Goal: Information Seeking & Learning: Learn about a topic

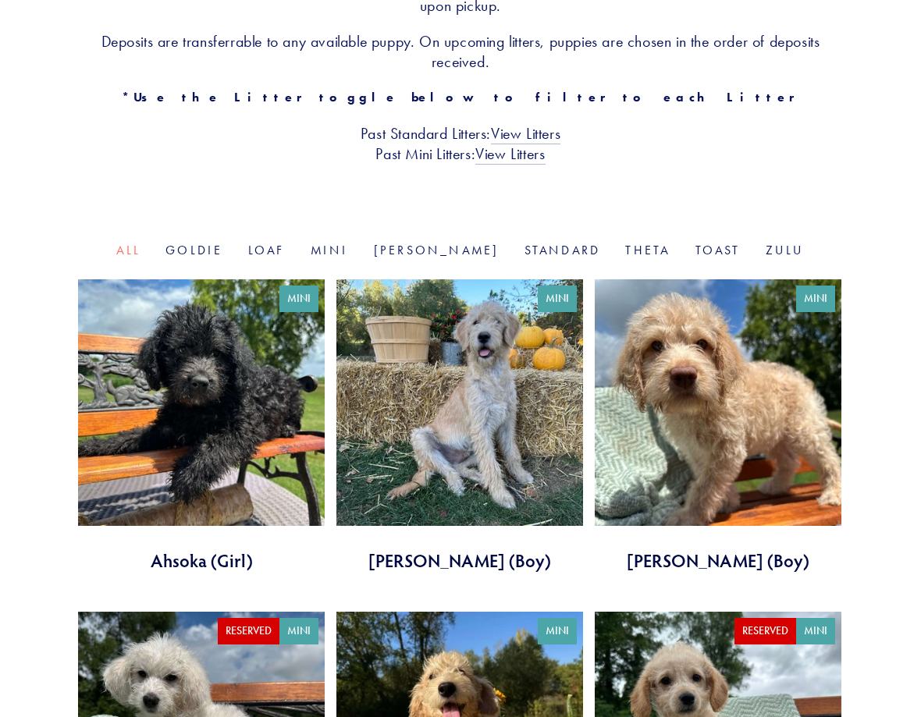
scroll to position [384, 0]
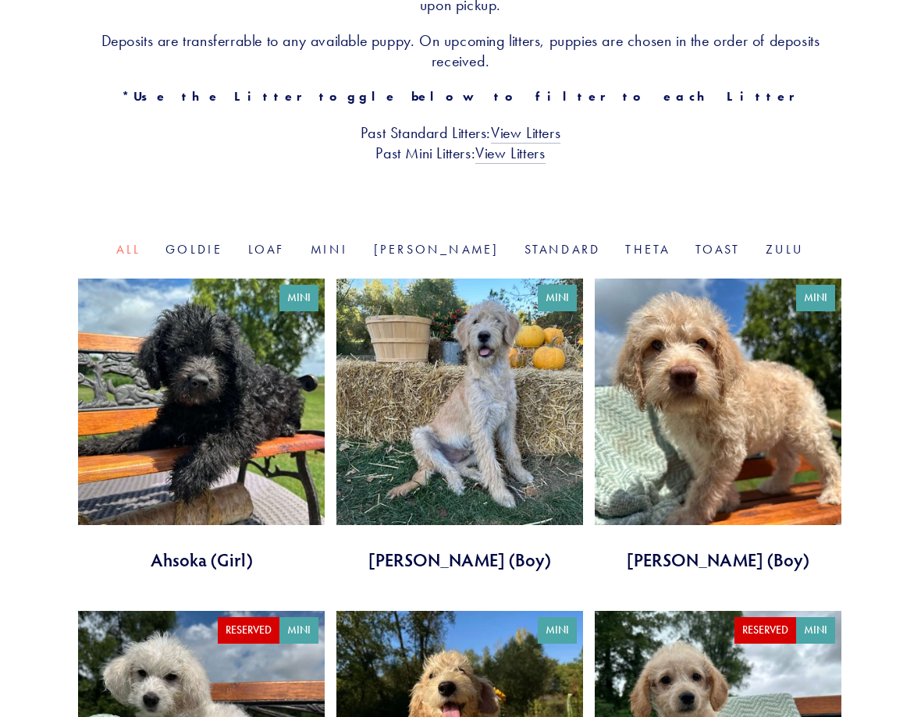
click at [478, 362] on link at bounding box center [459, 425] width 247 height 293
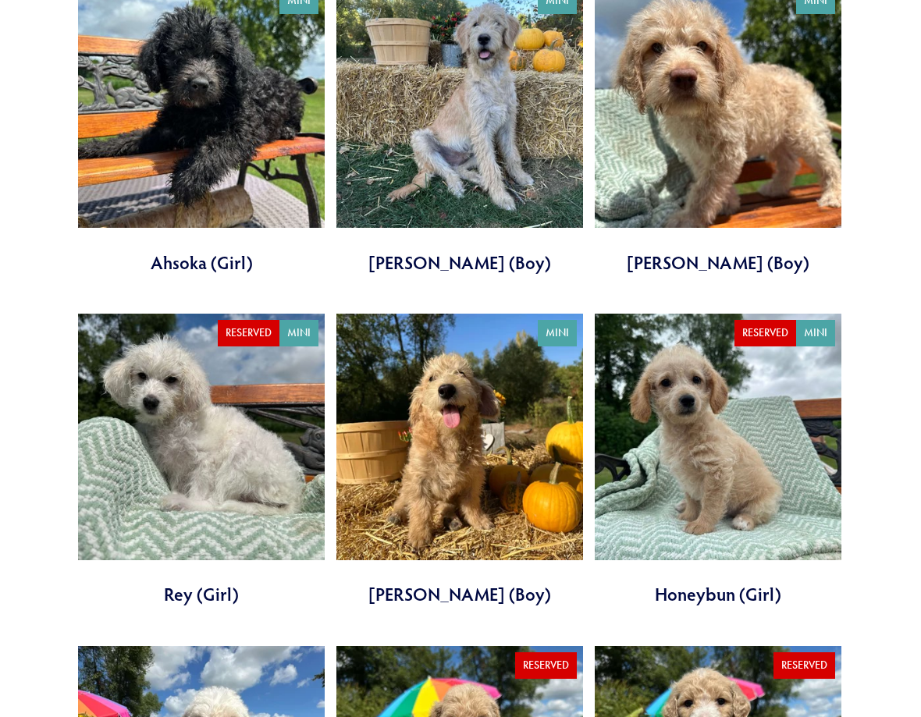
scroll to position [689, 0]
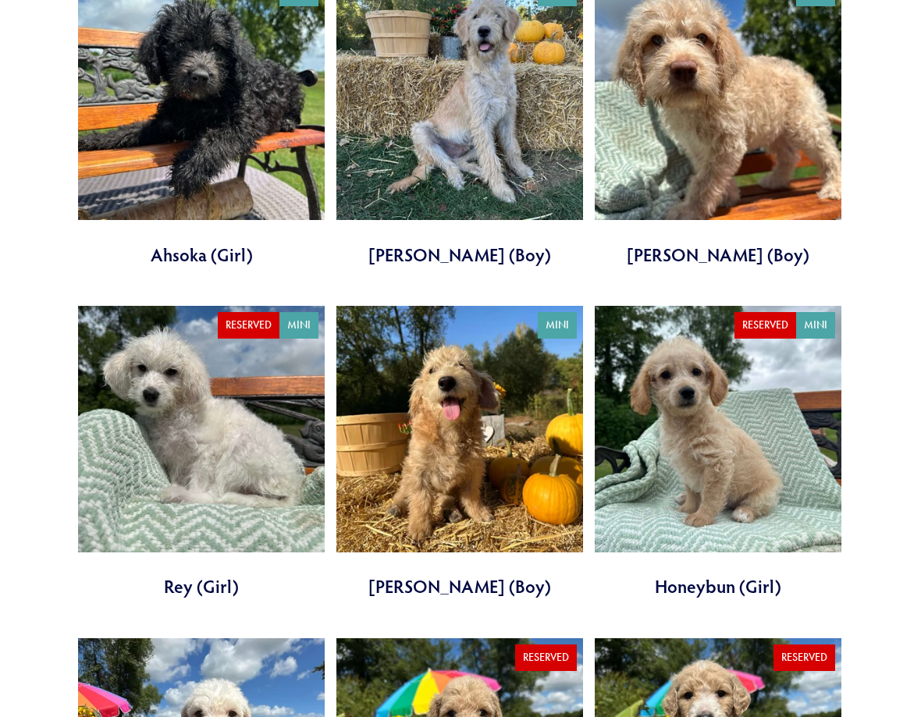
click at [463, 443] on link at bounding box center [459, 452] width 247 height 293
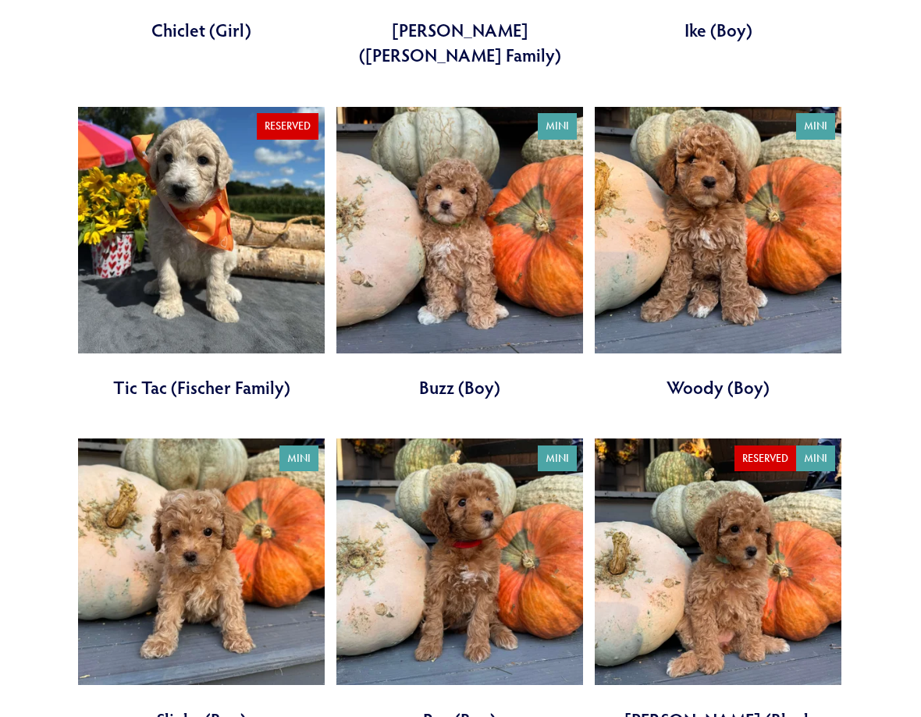
scroll to position [1497, 0]
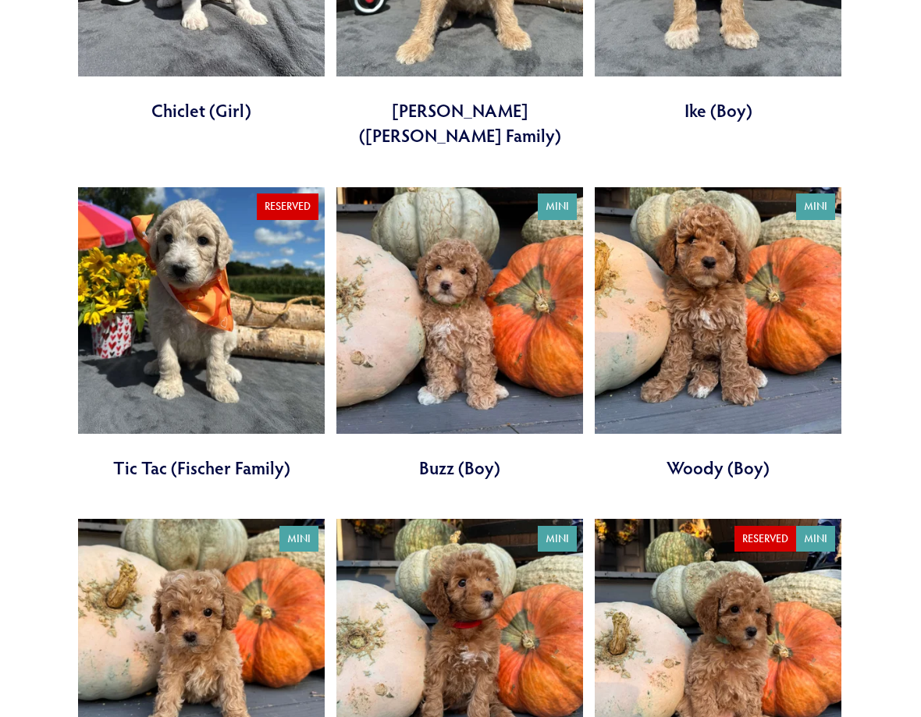
click at [454, 304] on link at bounding box center [459, 333] width 247 height 293
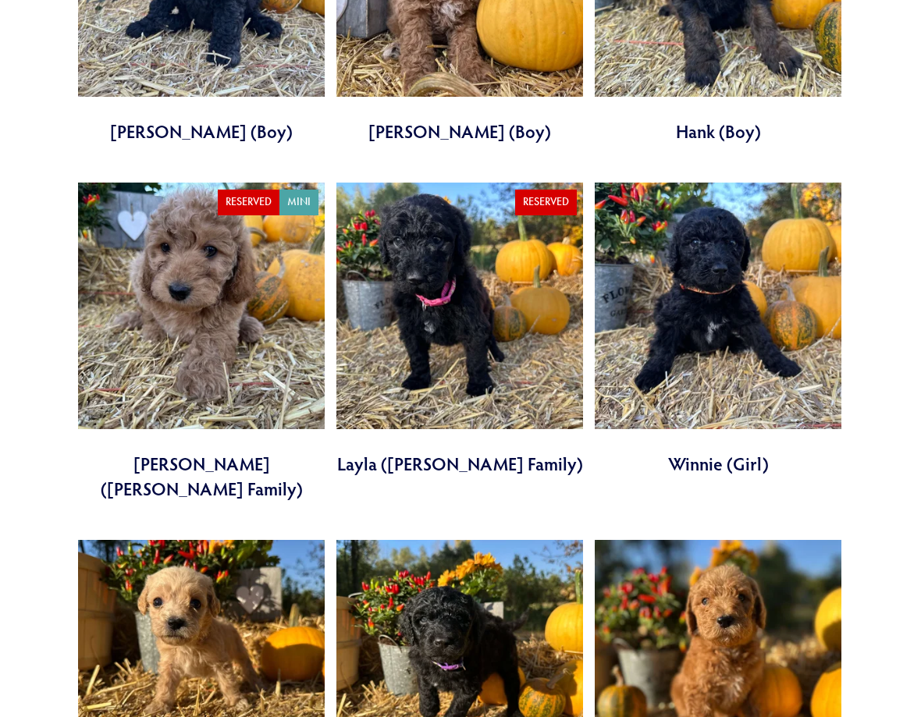
scroll to position [2896, 0]
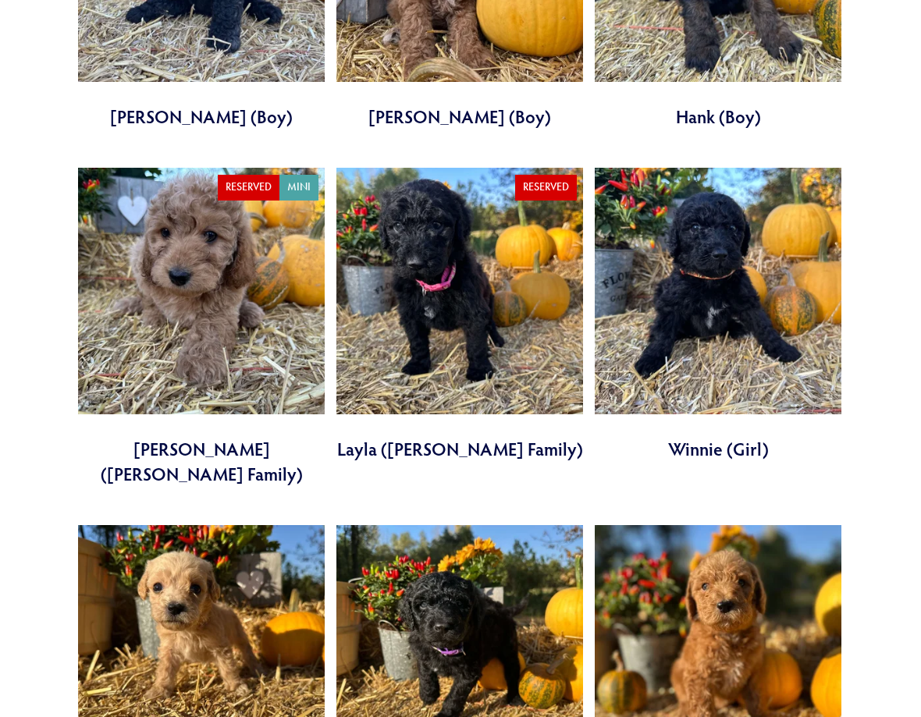
click at [457, 545] on link at bounding box center [459, 671] width 247 height 293
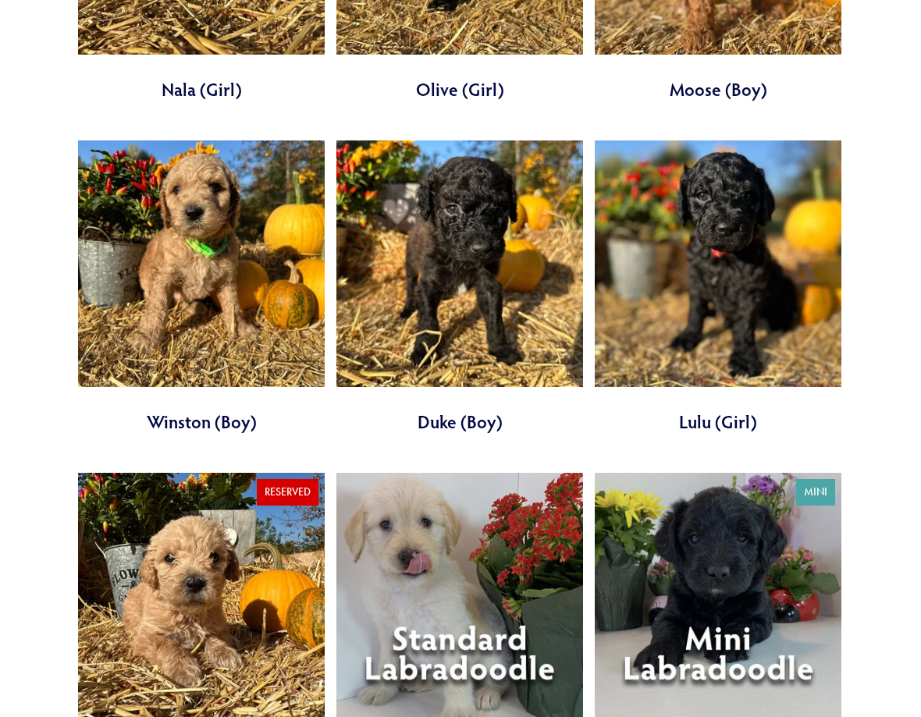
scroll to position [3649, 0]
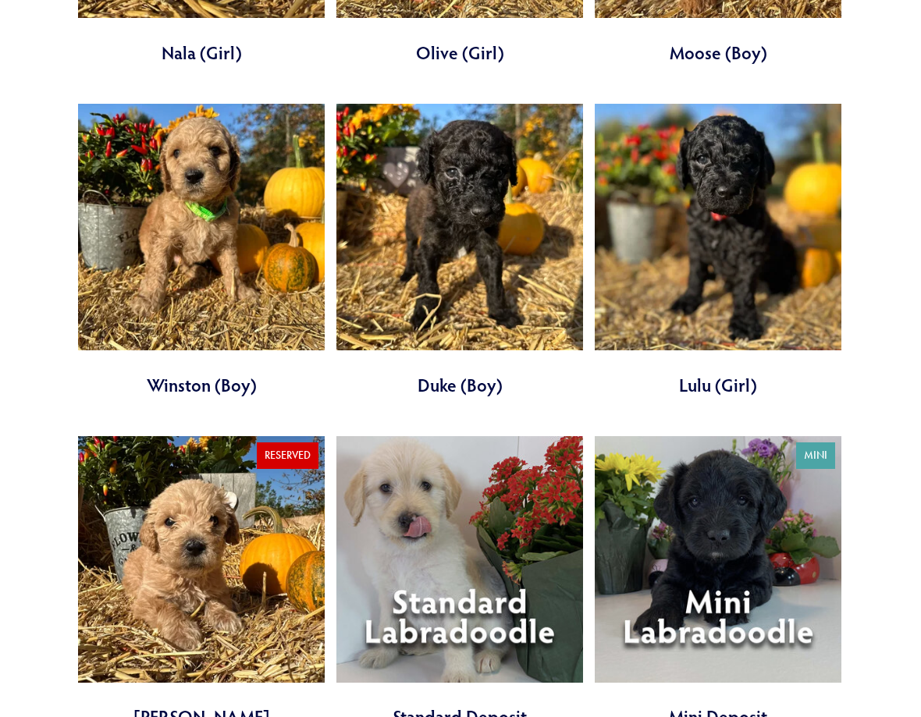
click at [203, 445] on link at bounding box center [201, 595] width 247 height 318
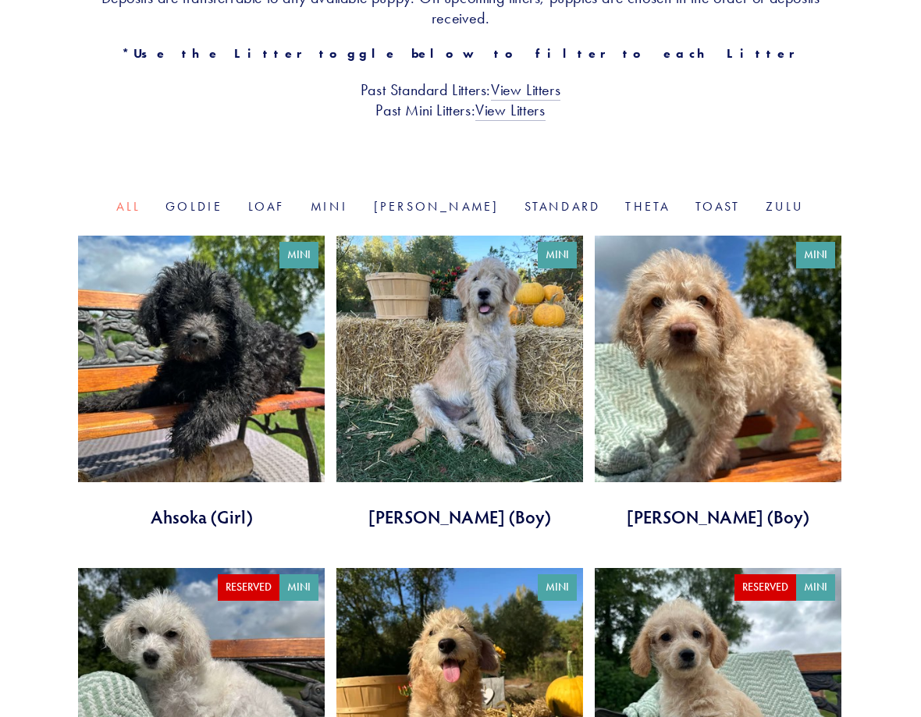
scroll to position [429, 0]
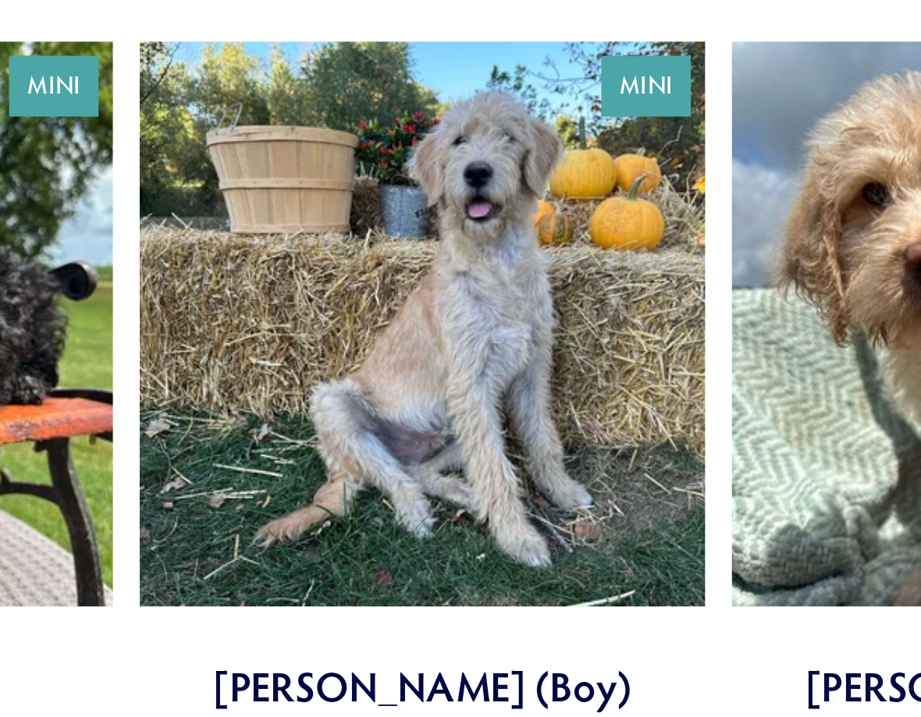
click at [467, 399] on link at bounding box center [459, 379] width 247 height 293
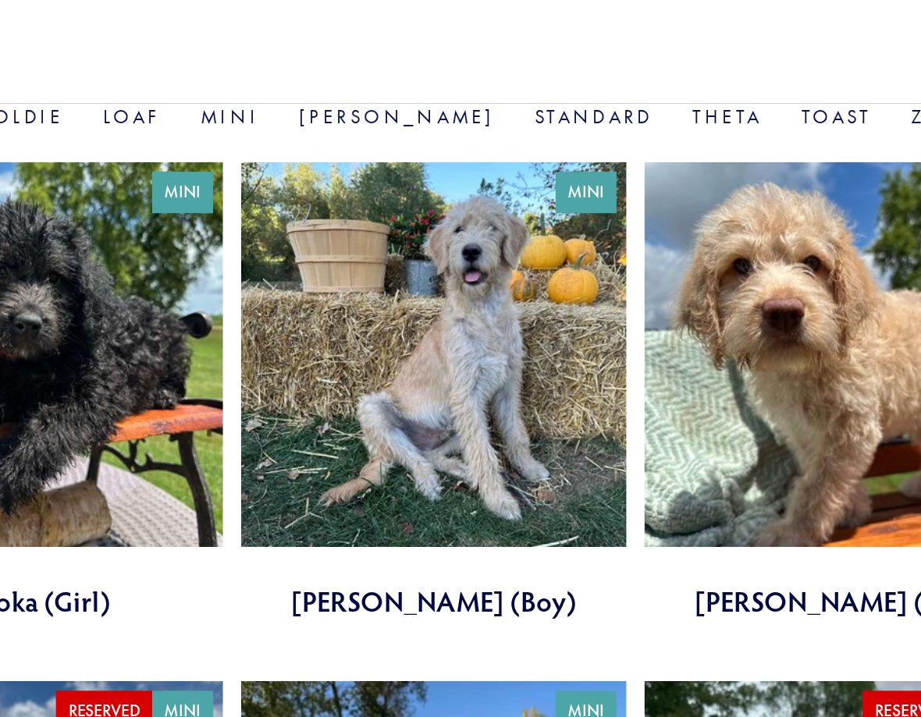
click at [471, 375] on link at bounding box center [459, 379] width 247 height 293
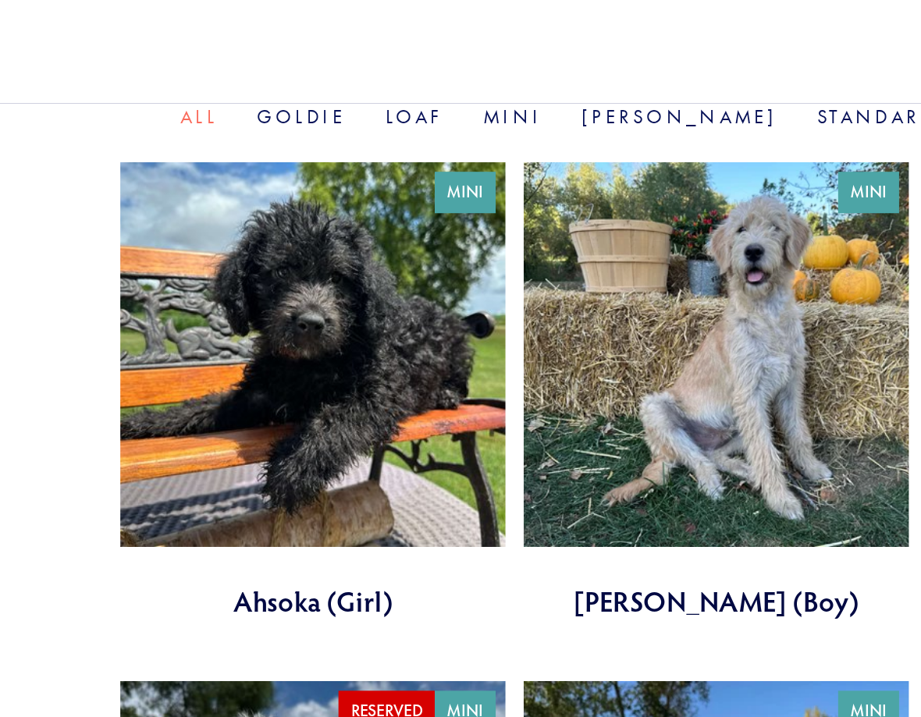
click at [188, 356] on link at bounding box center [201, 379] width 247 height 293
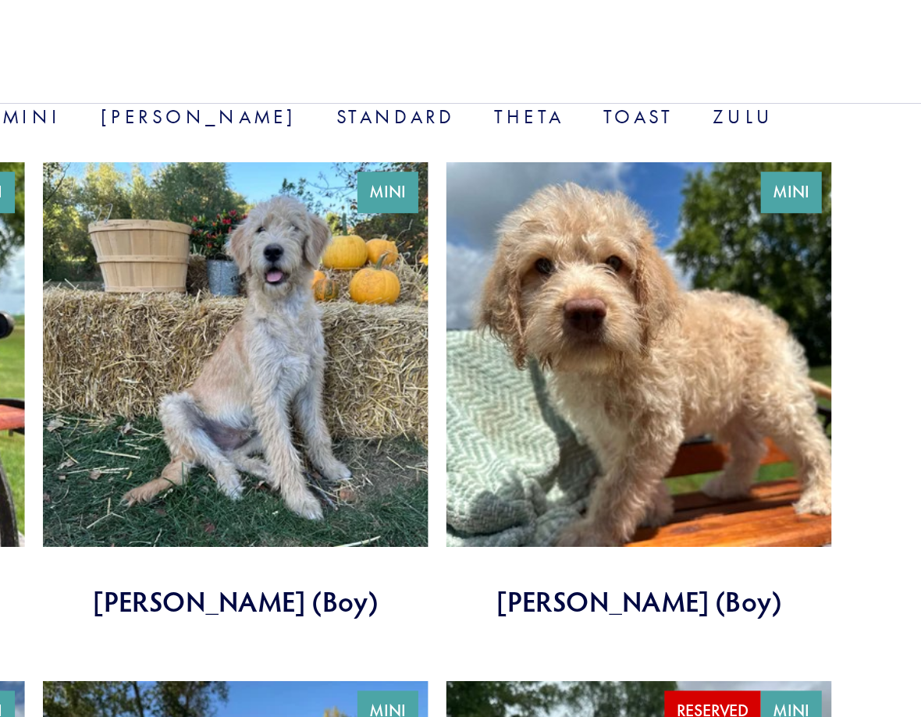
click at [758, 381] on link at bounding box center [718, 379] width 247 height 293
click at [465, 375] on link at bounding box center [459, 379] width 247 height 293
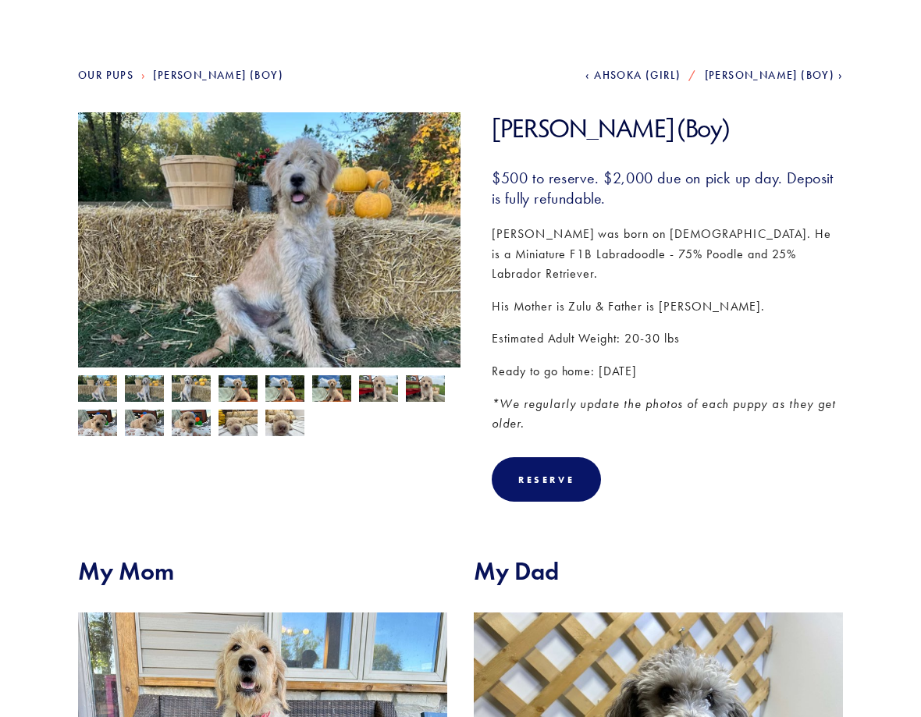
scroll to position [112, 0]
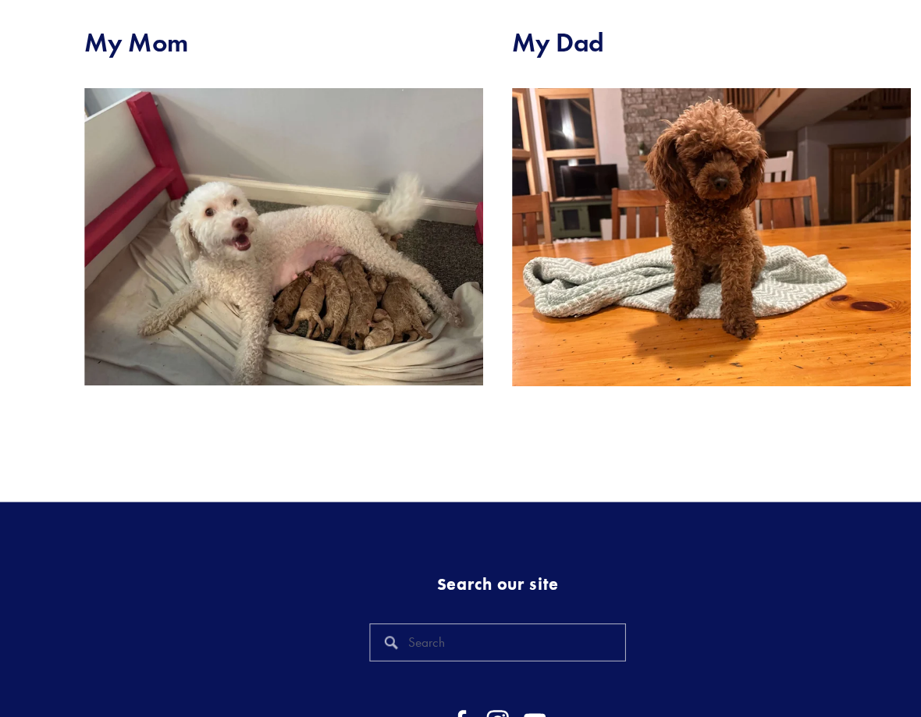
scroll to position [576, 0]
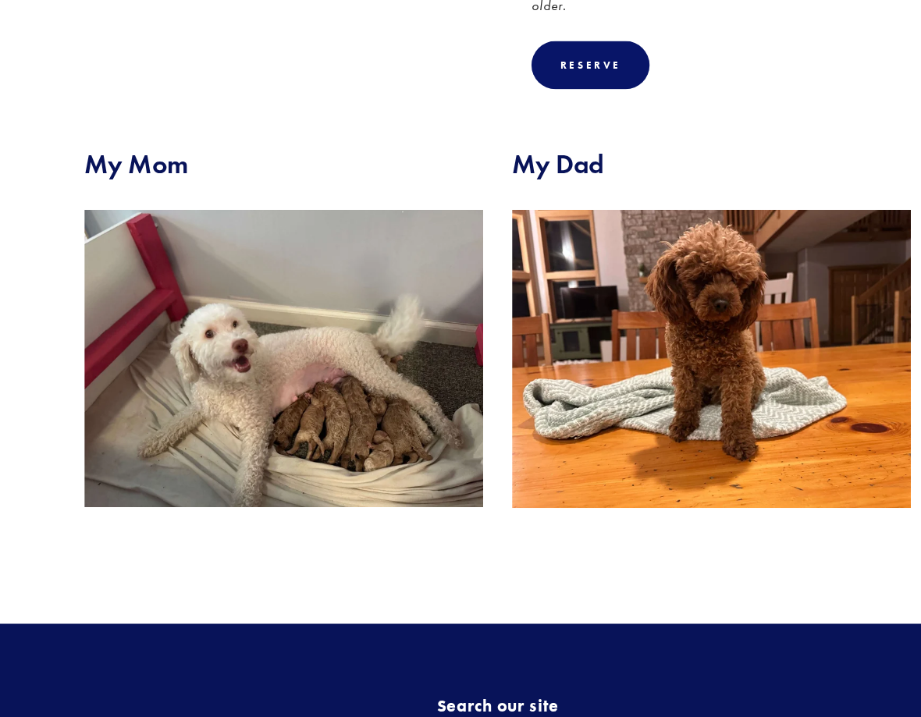
click at [404, 456] on section "Our Pups Buzz (Boy) Previous Tic Tac (Fischer Family) Next Woody (Boy) Buzz (Bo…" at bounding box center [460, 57] width 921 height 1039
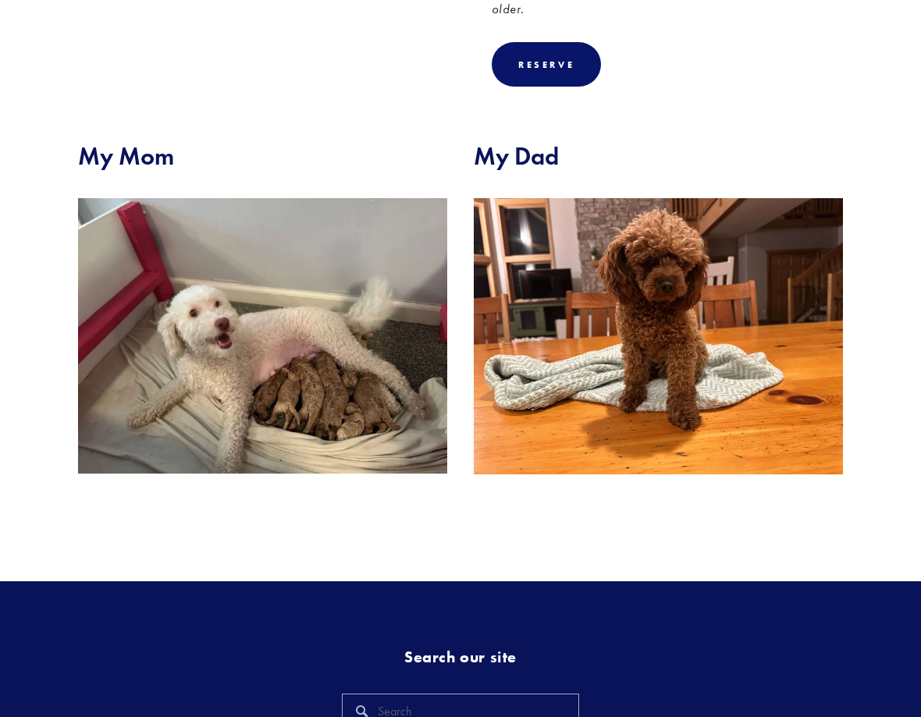
scroll to position [578, 0]
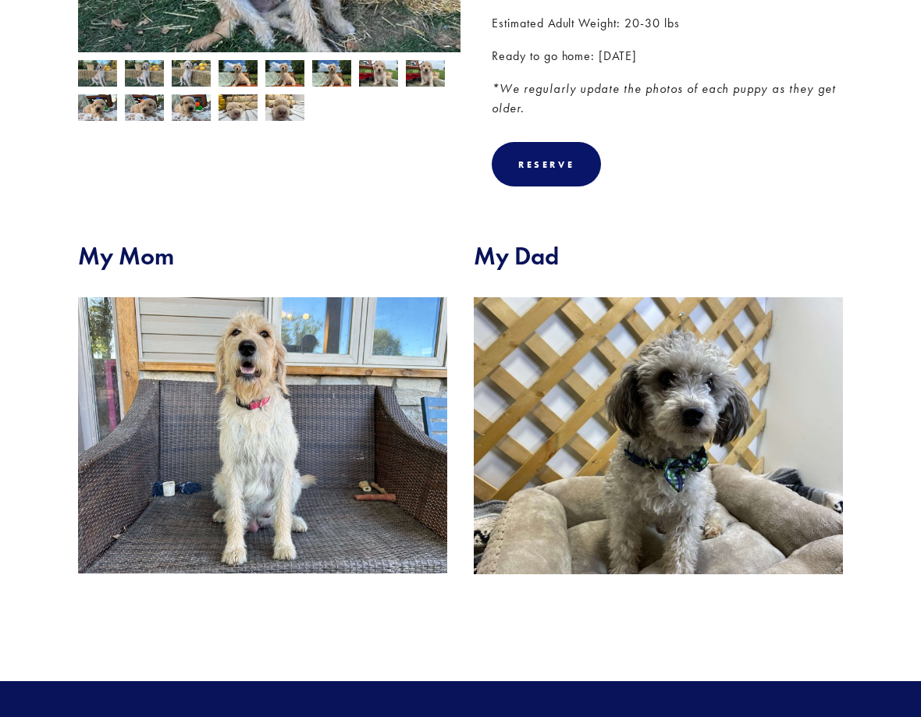
scroll to position [457, 0]
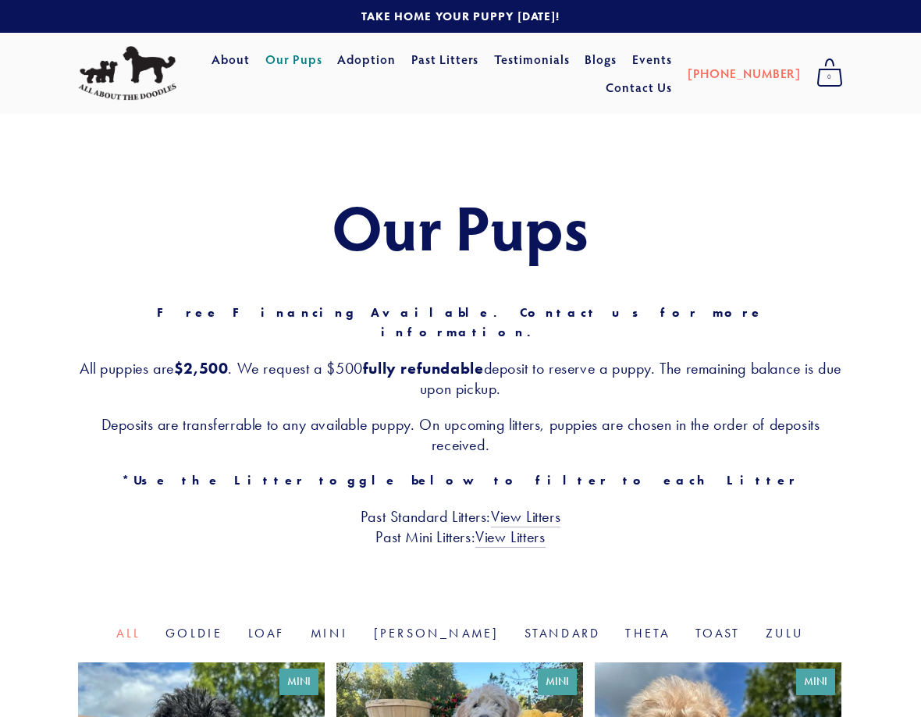
click at [479, 63] on link "Past Litters" at bounding box center [445, 59] width 68 height 16
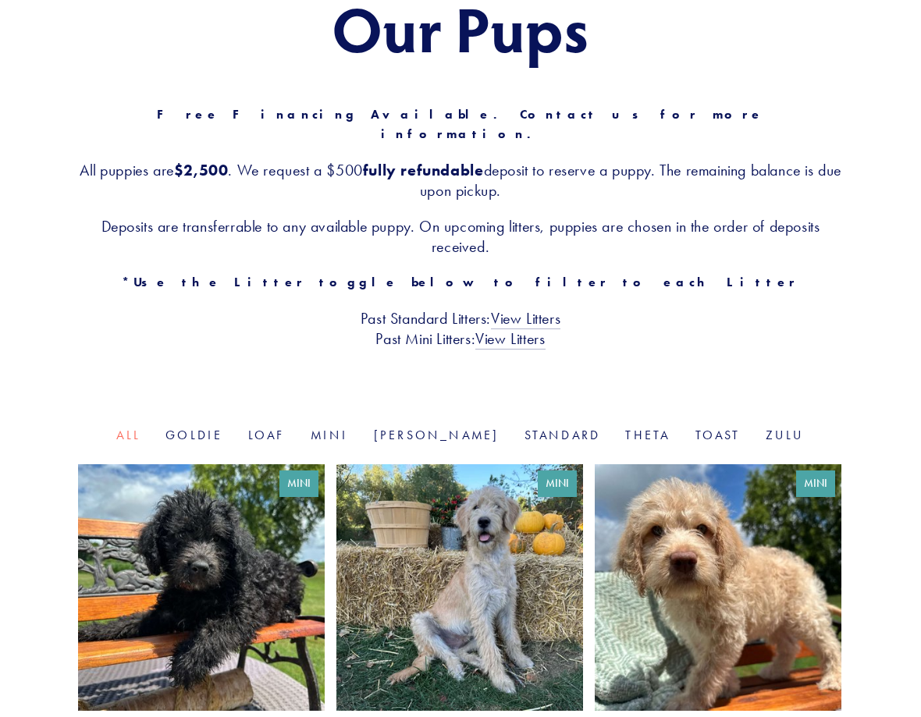
scroll to position [209, 0]
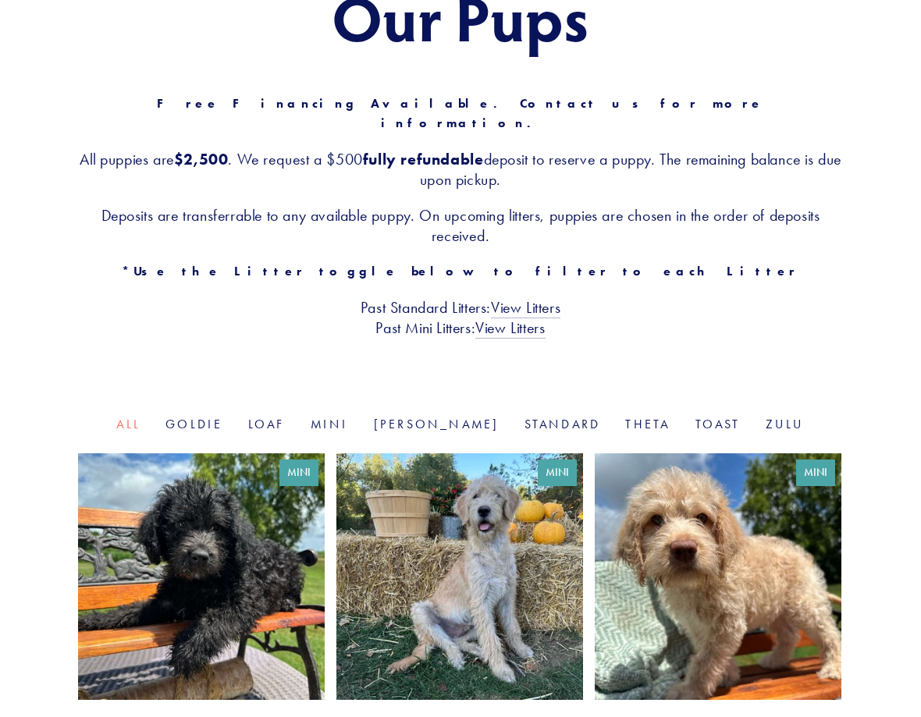
click at [525, 321] on link "View Litters" at bounding box center [509, 328] width 69 height 20
click at [543, 298] on link "View Litters" at bounding box center [525, 308] width 69 height 20
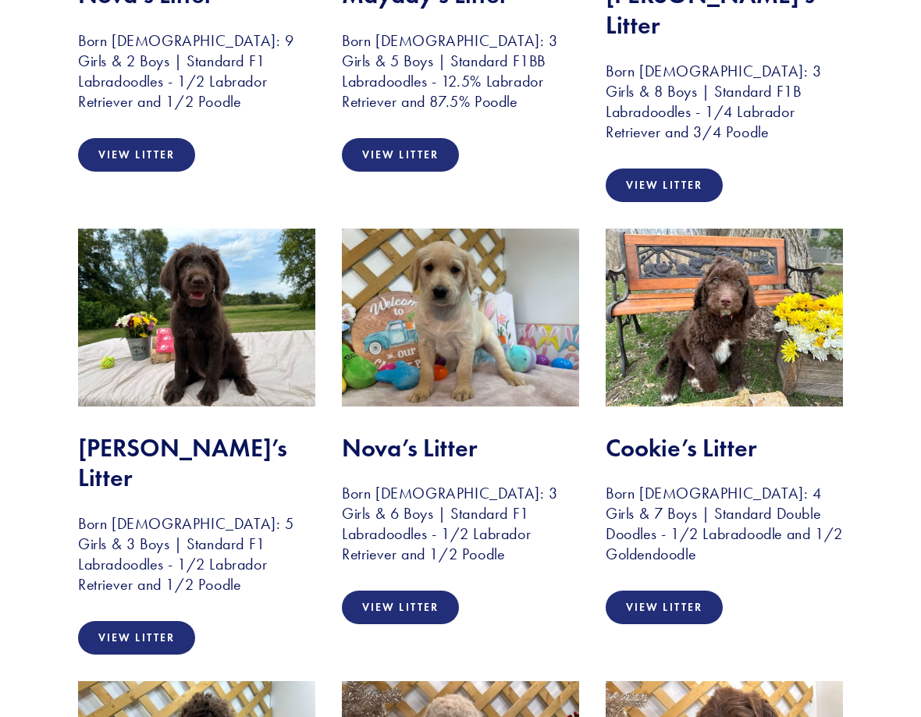
scroll to position [596, 0]
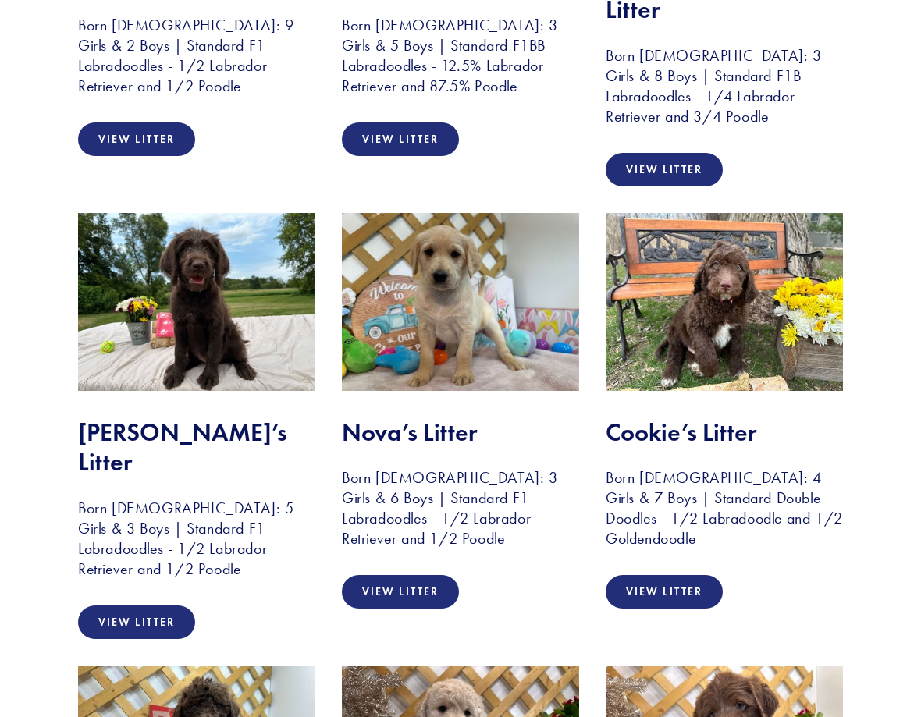
click at [681, 417] on h2 "Cookie’s Litter" at bounding box center [723, 432] width 237 height 30
click at [652, 575] on link "View Litter" at bounding box center [663, 592] width 117 height 34
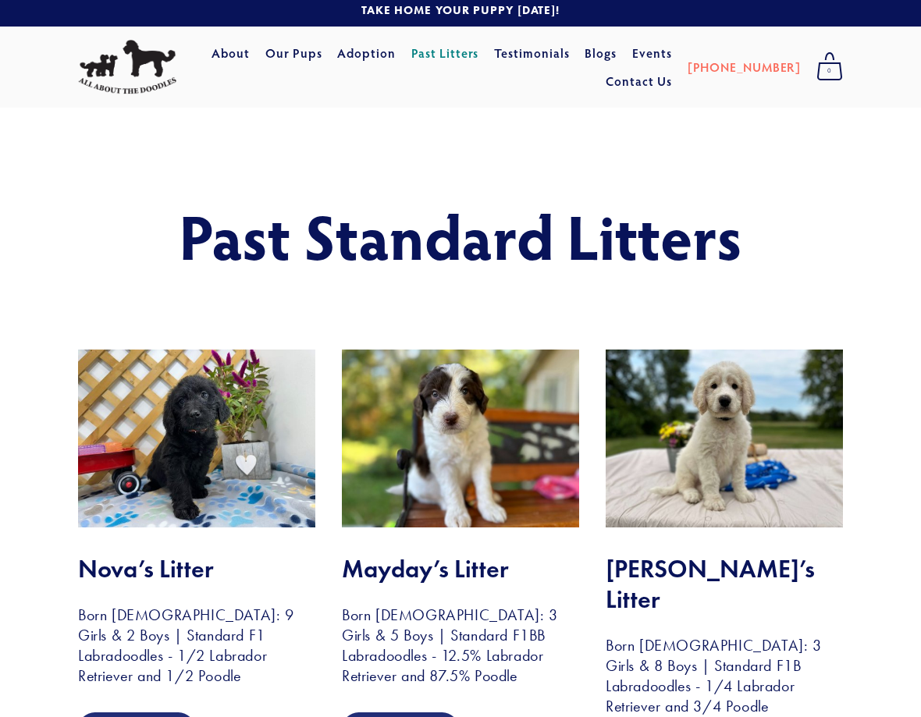
scroll to position [0, 0]
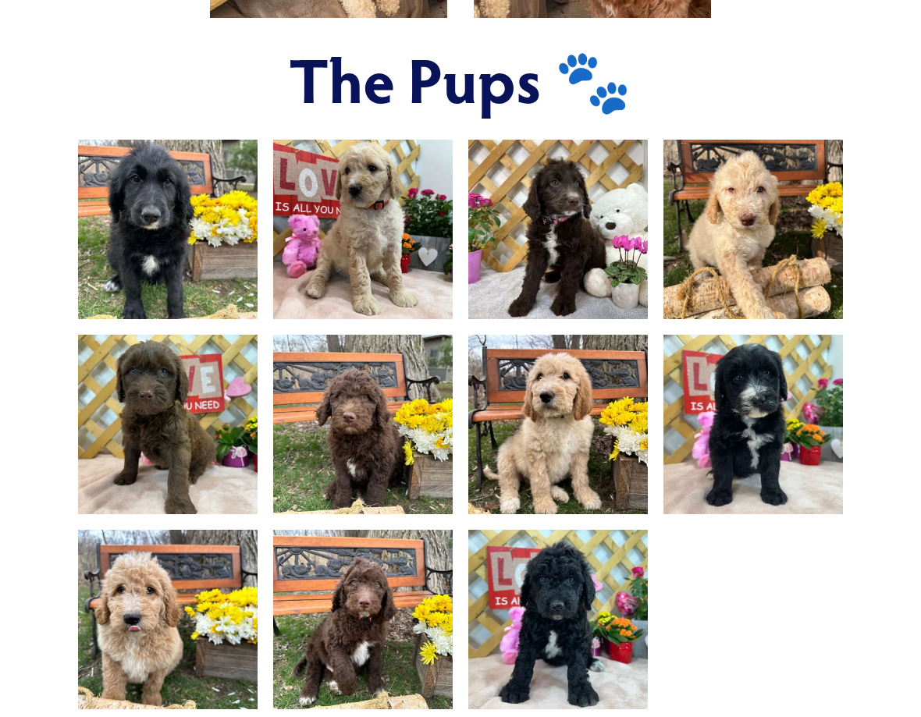
scroll to position [973, 0]
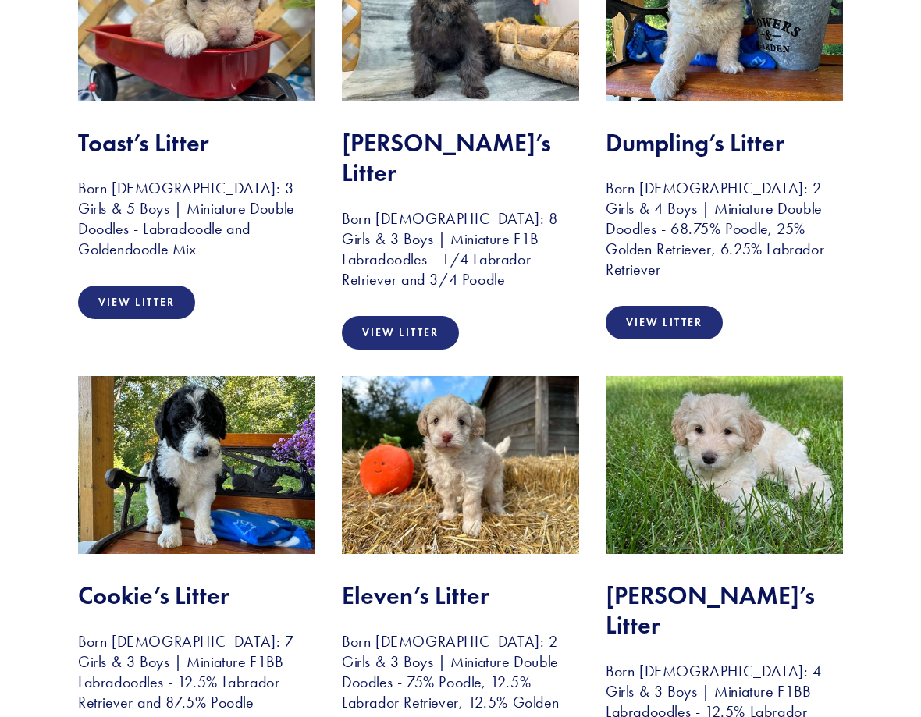
scroll to position [907, 0]
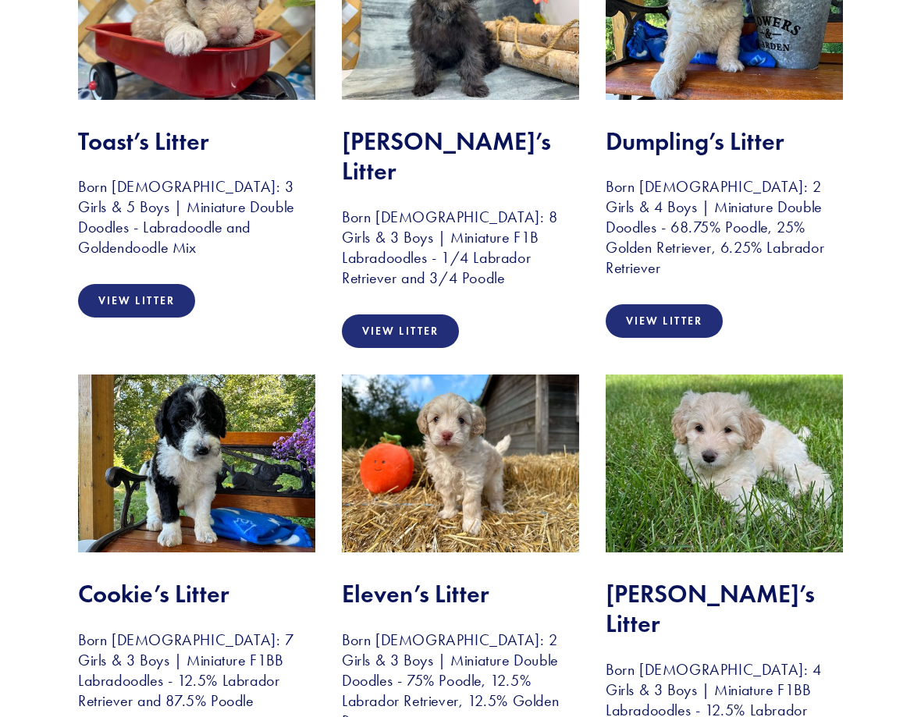
click at [186, 579] on h2 "Cookie’s Litter" at bounding box center [196, 594] width 237 height 30
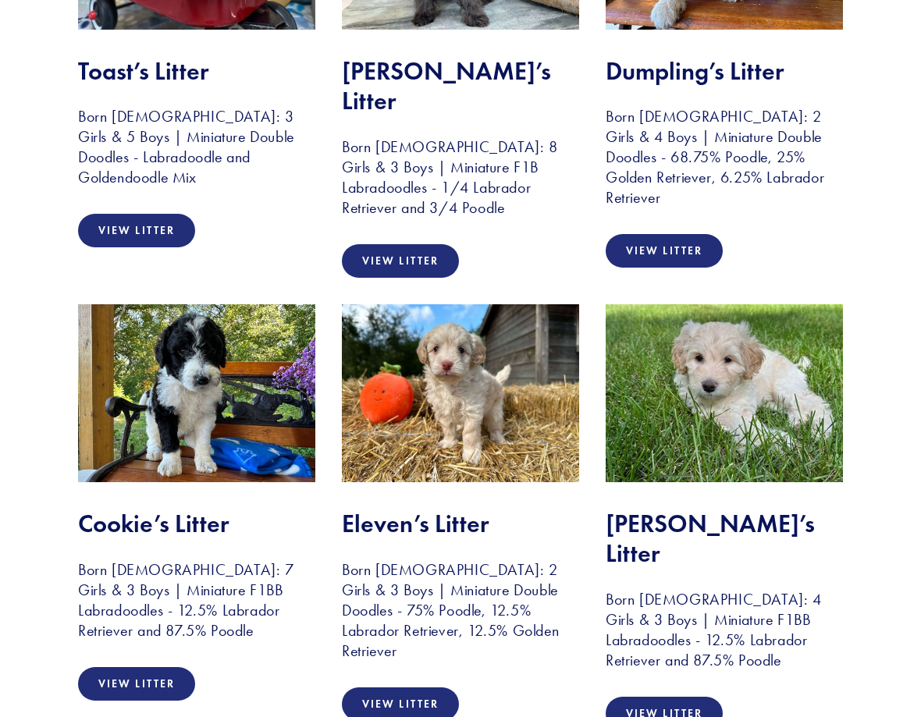
scroll to position [982, 0]
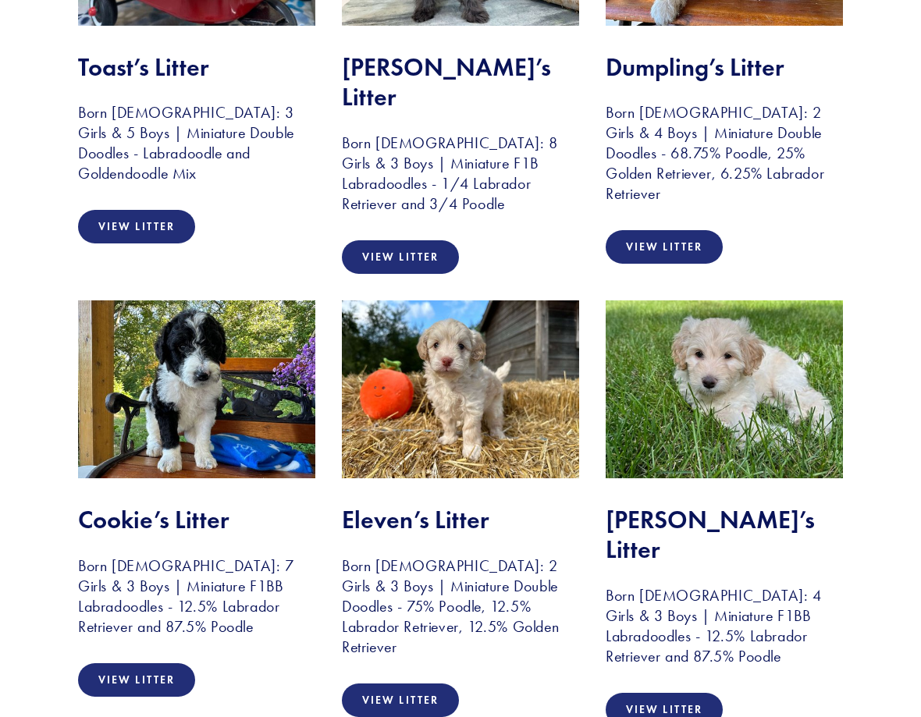
click at [158, 663] on link "View Litter" at bounding box center [136, 680] width 117 height 34
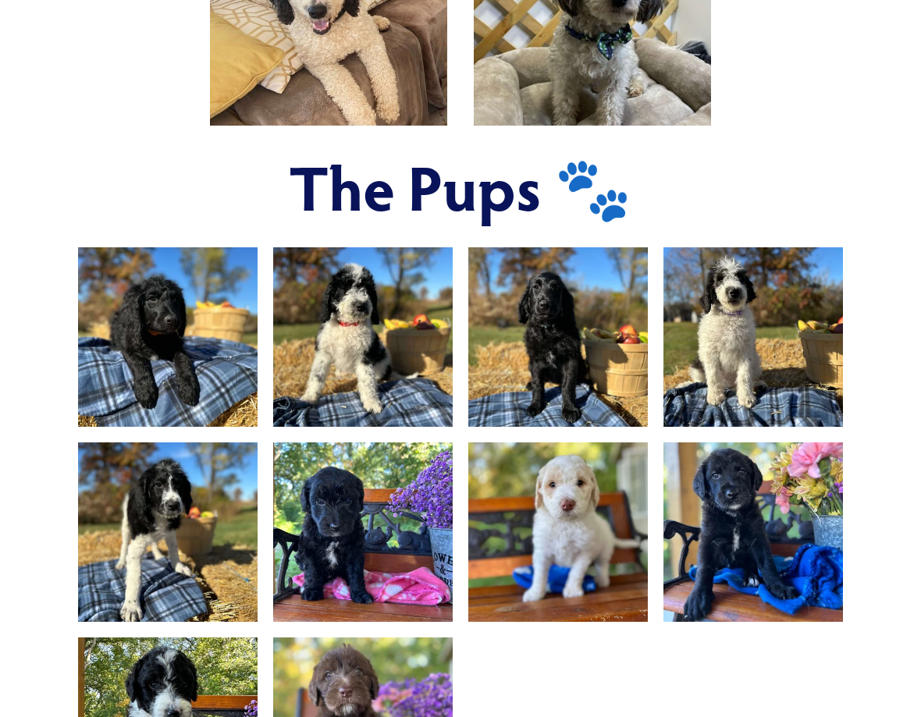
scroll to position [859, 0]
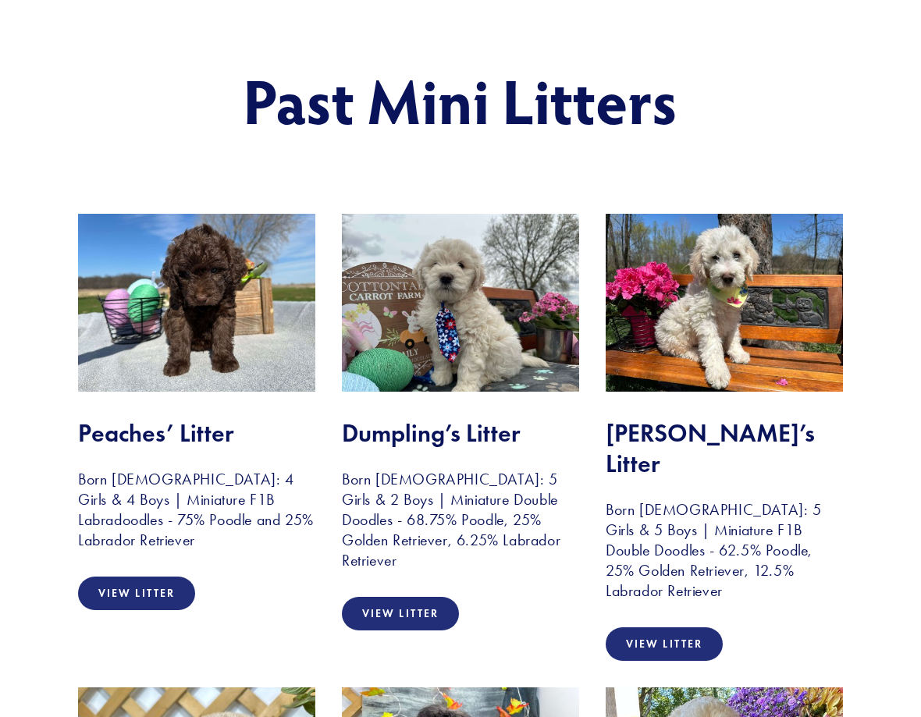
scroll to position [143, 0]
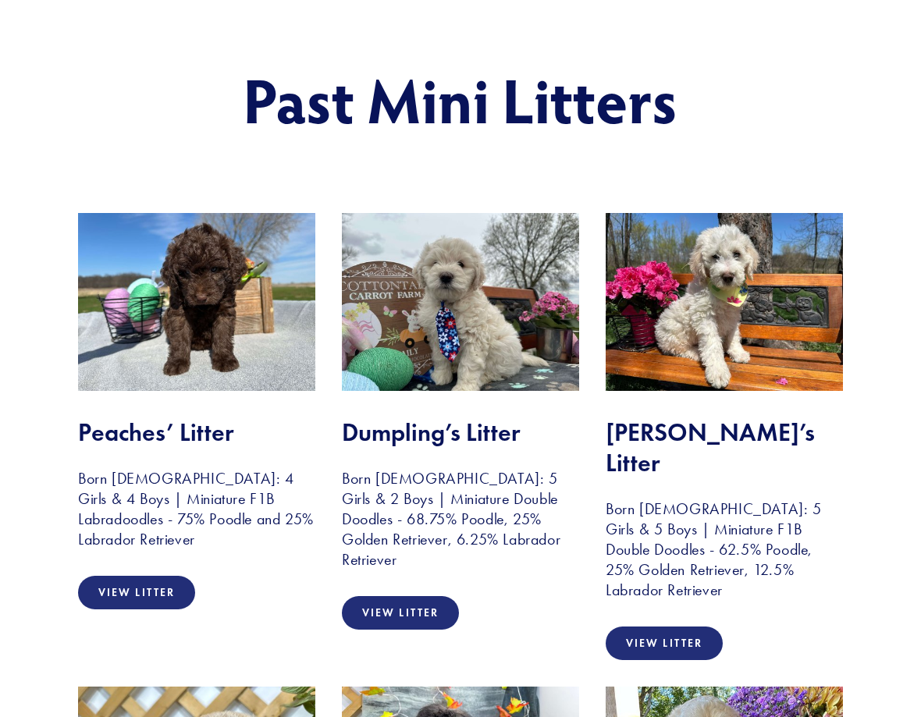
click at [169, 447] on h2 "Peaches’ Litter" at bounding box center [196, 432] width 237 height 30
click at [150, 595] on link "View Litter" at bounding box center [136, 593] width 117 height 34
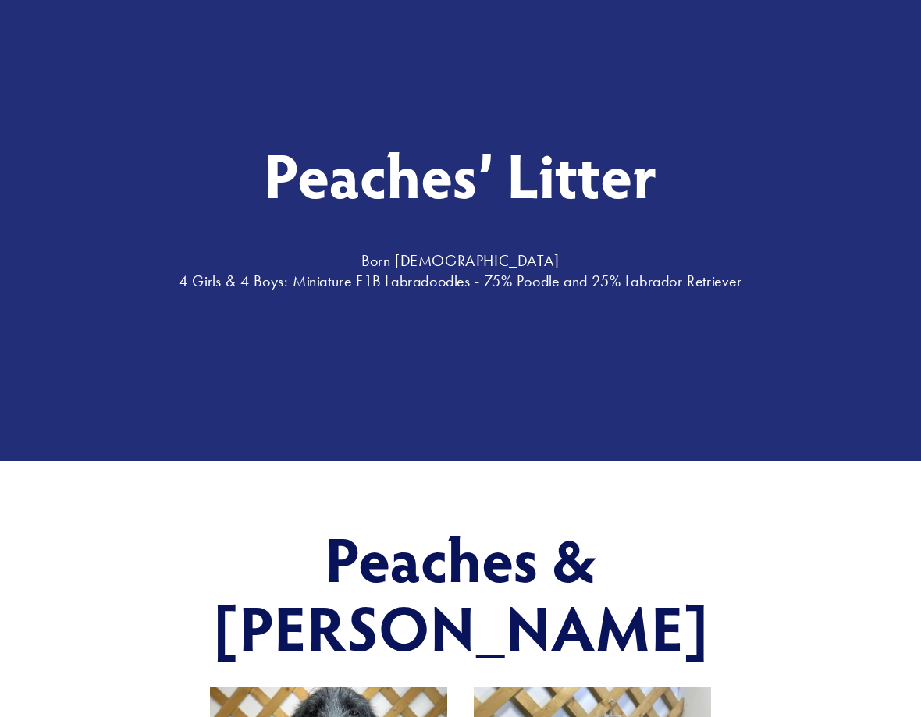
scroll to position [127, 0]
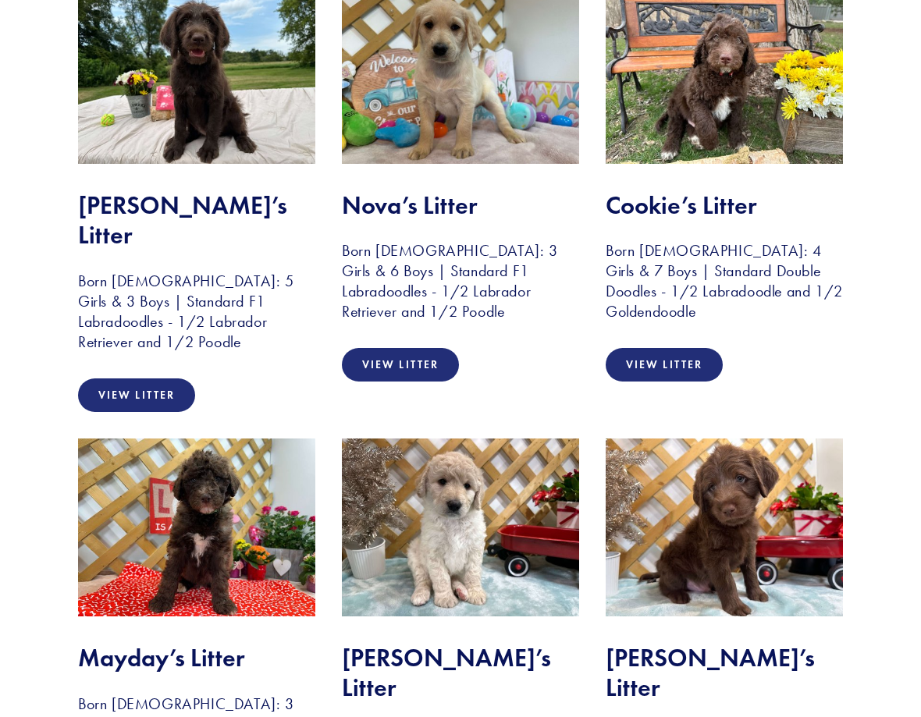
scroll to position [826, 0]
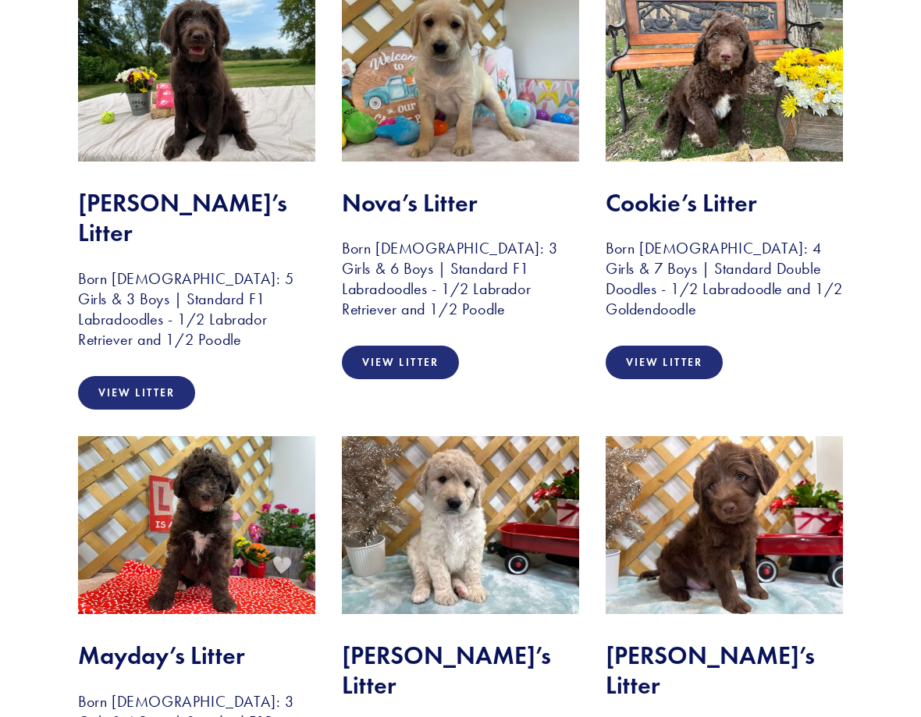
click at [676, 346] on link "View Litter" at bounding box center [663, 363] width 117 height 34
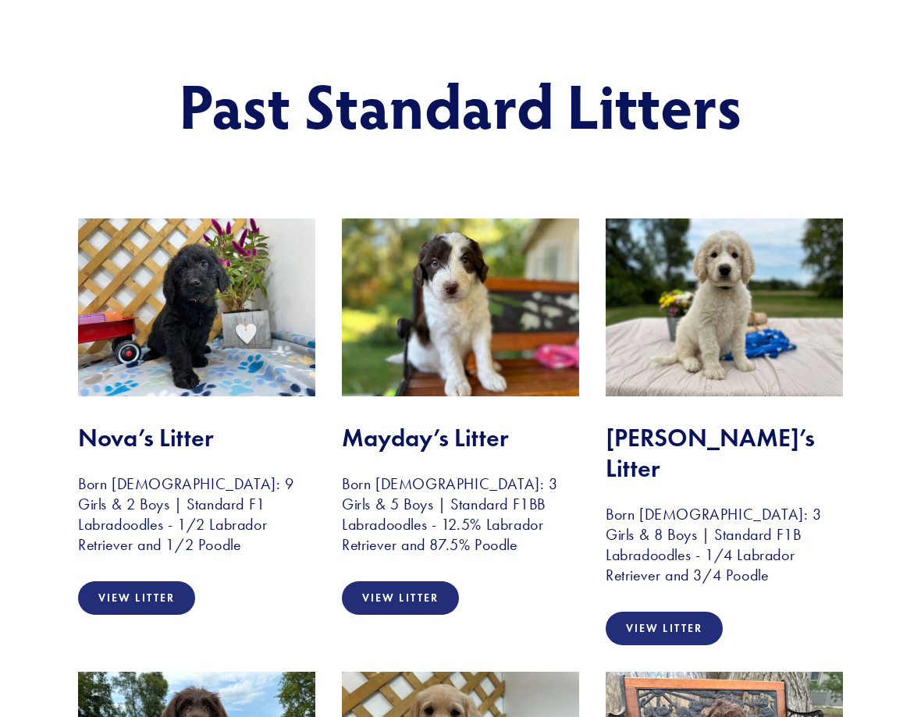
scroll to position [137, 0]
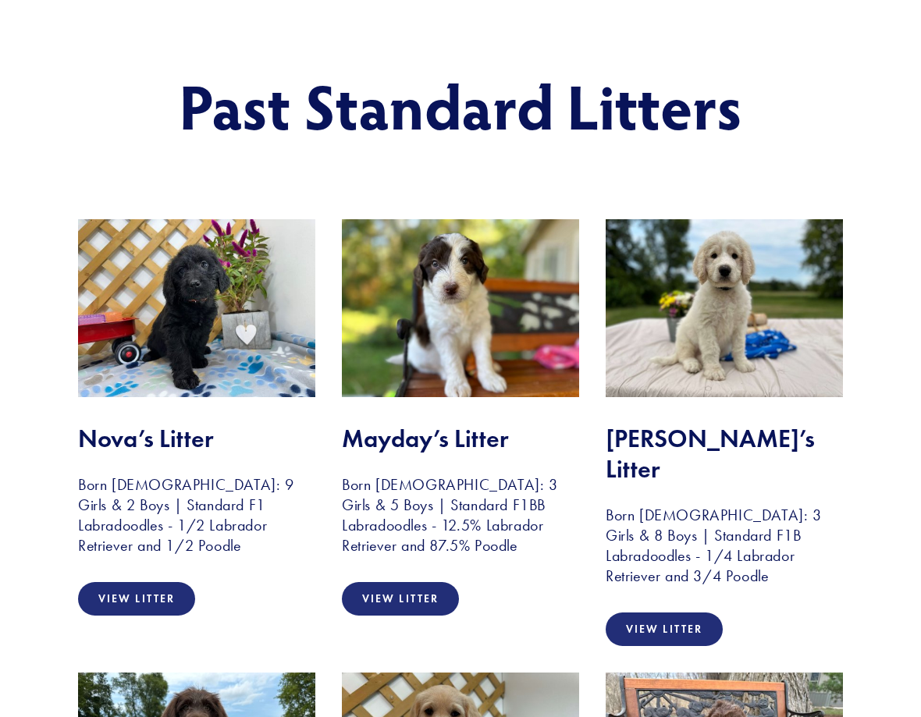
click at [144, 602] on link "View Litter" at bounding box center [136, 599] width 117 height 34
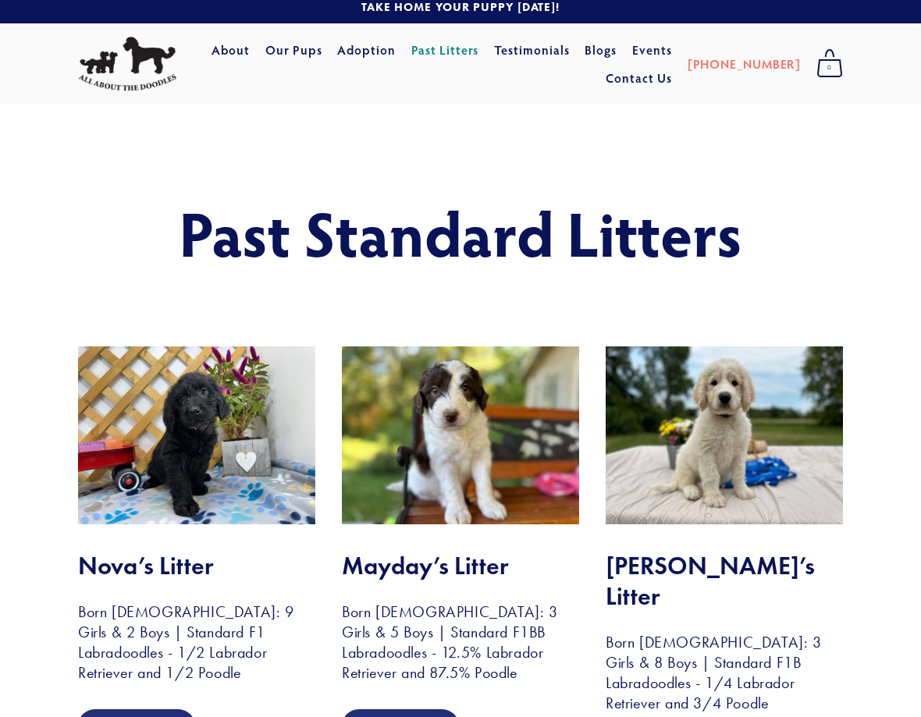
scroll to position [0, 0]
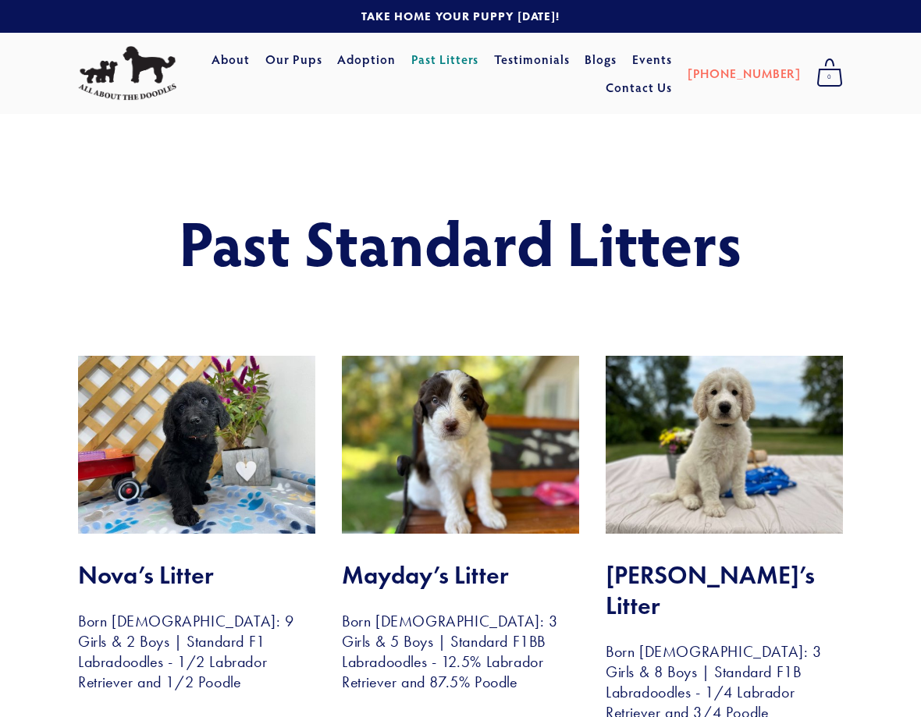
click at [322, 59] on link "Our Pups" at bounding box center [293, 59] width 57 height 28
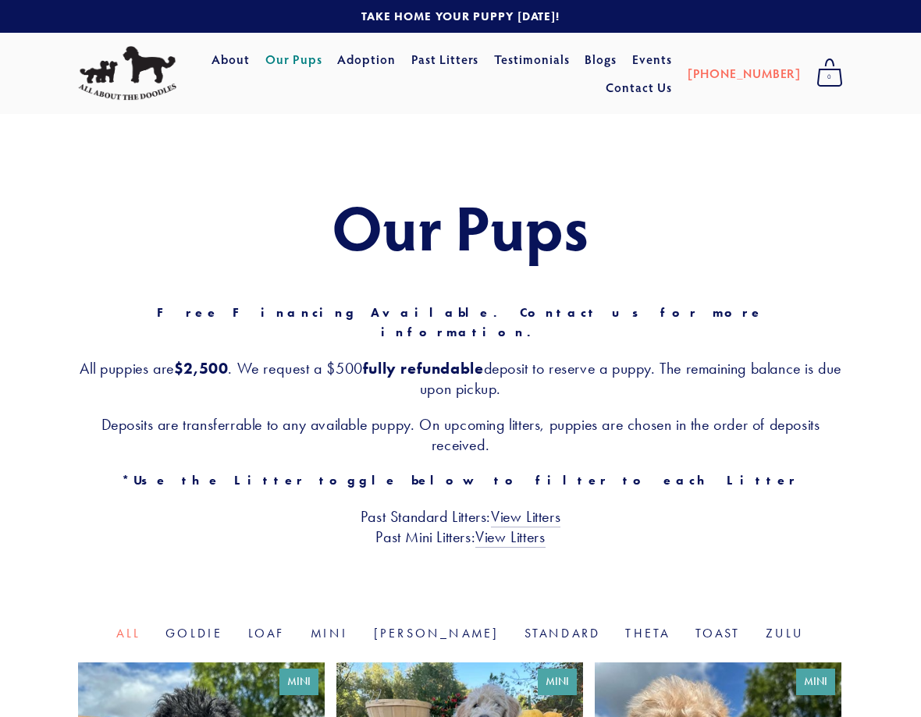
click at [524, 626] on link "Standard" at bounding box center [562, 633] width 76 height 15
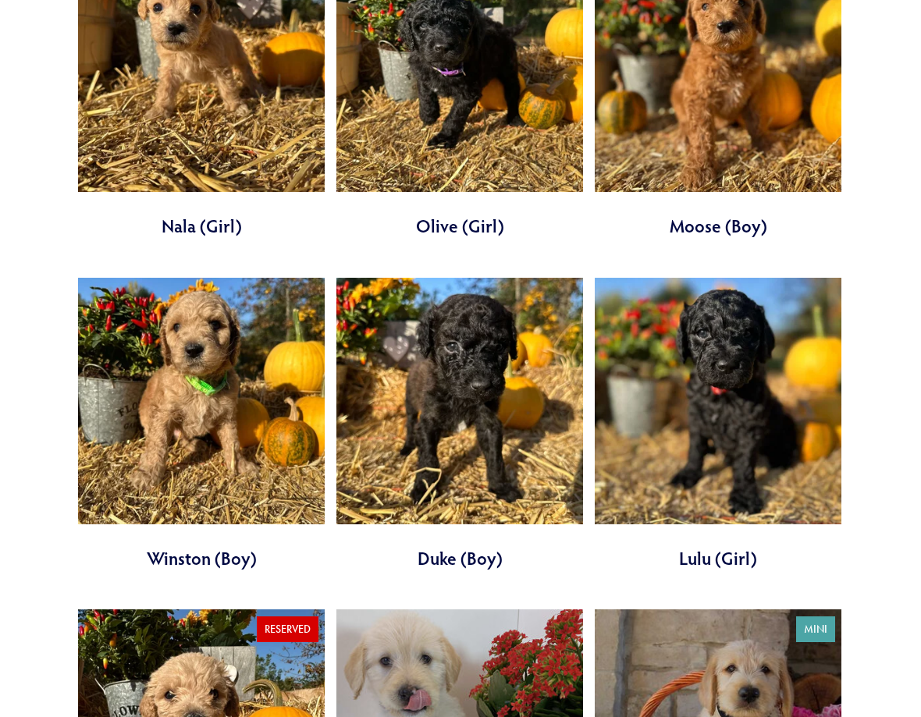
scroll to position [1404, 0]
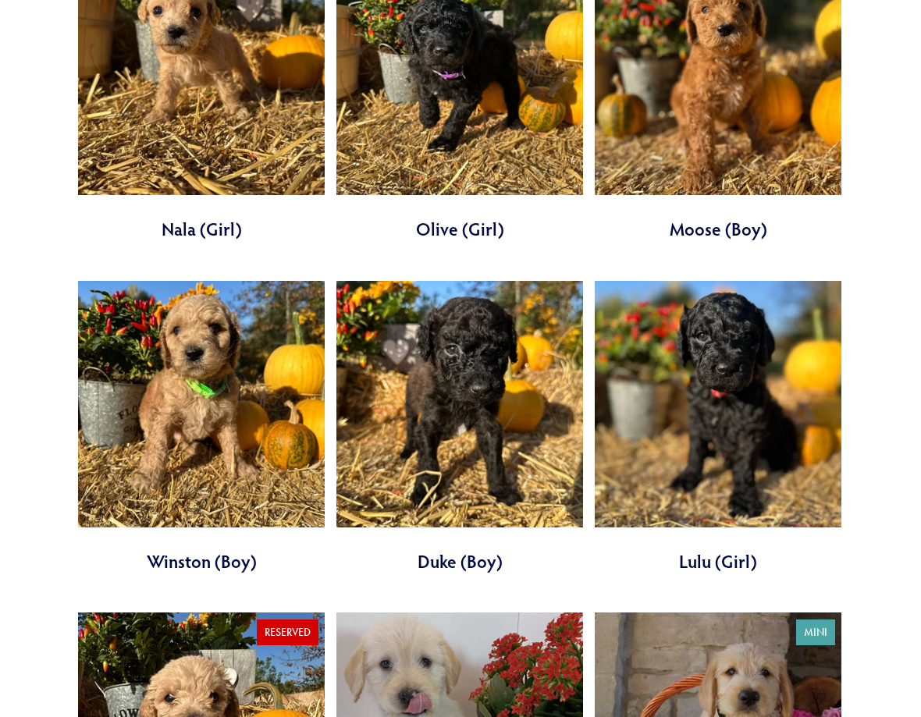
click at [463, 392] on link at bounding box center [459, 427] width 247 height 293
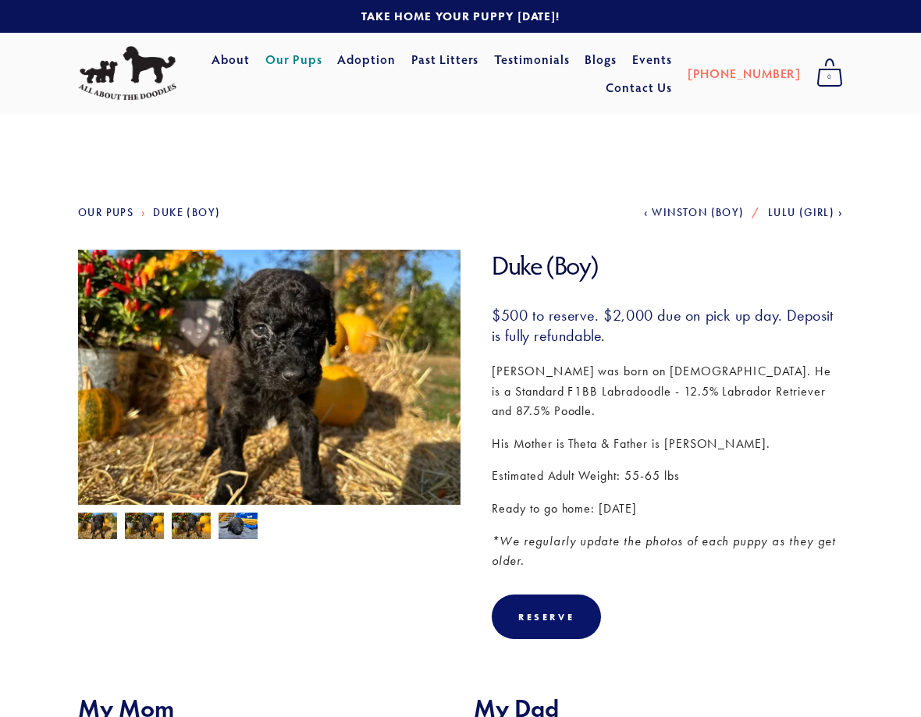
click at [115, 216] on link "Our Pups" at bounding box center [105, 212] width 55 height 13
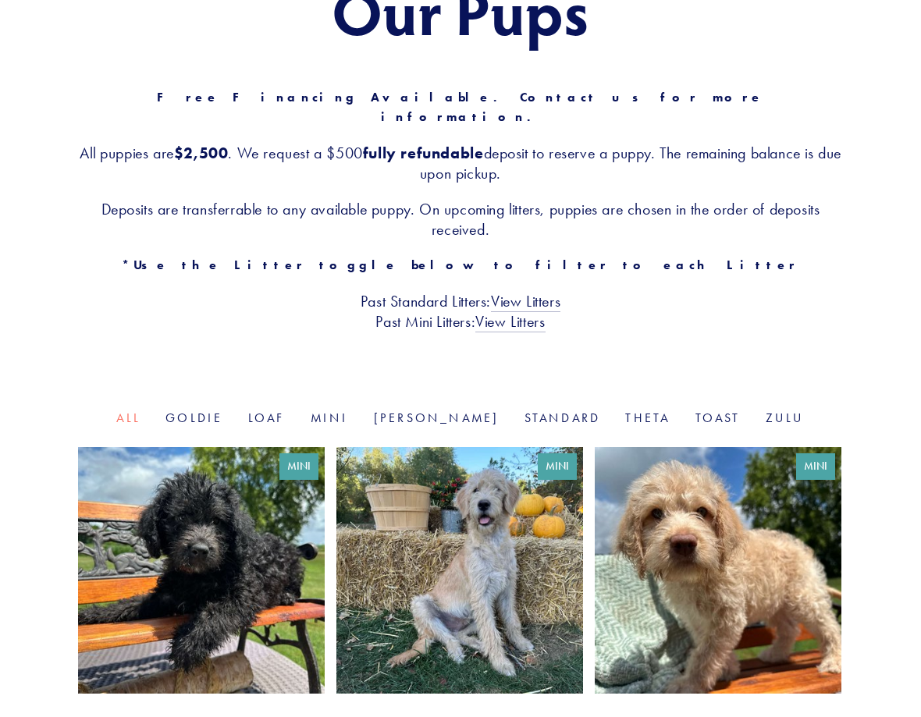
scroll to position [224, 0]
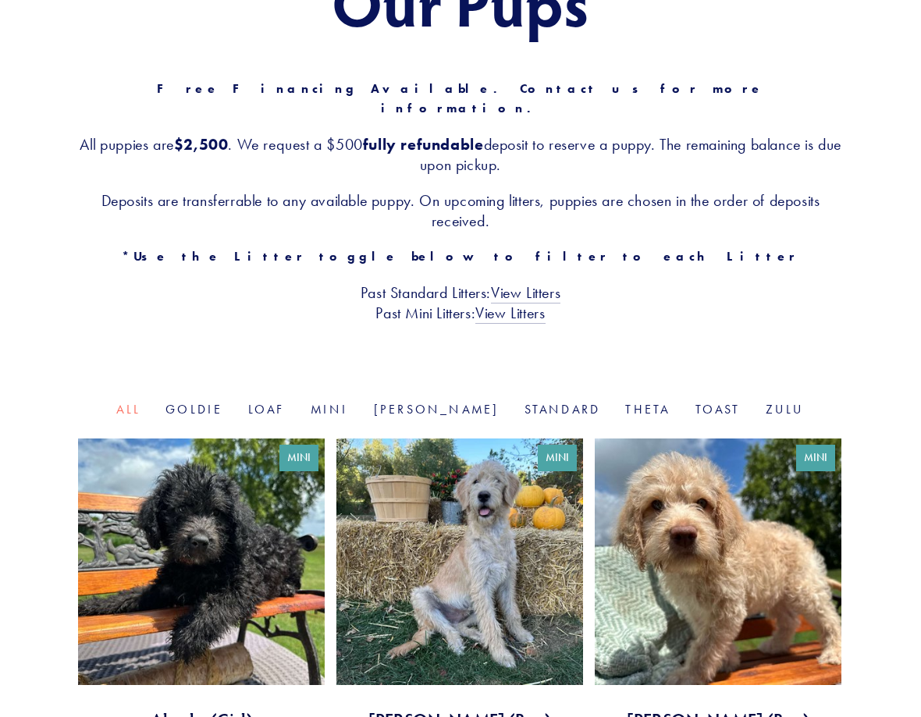
click at [524, 402] on link "Standard" at bounding box center [562, 409] width 76 height 15
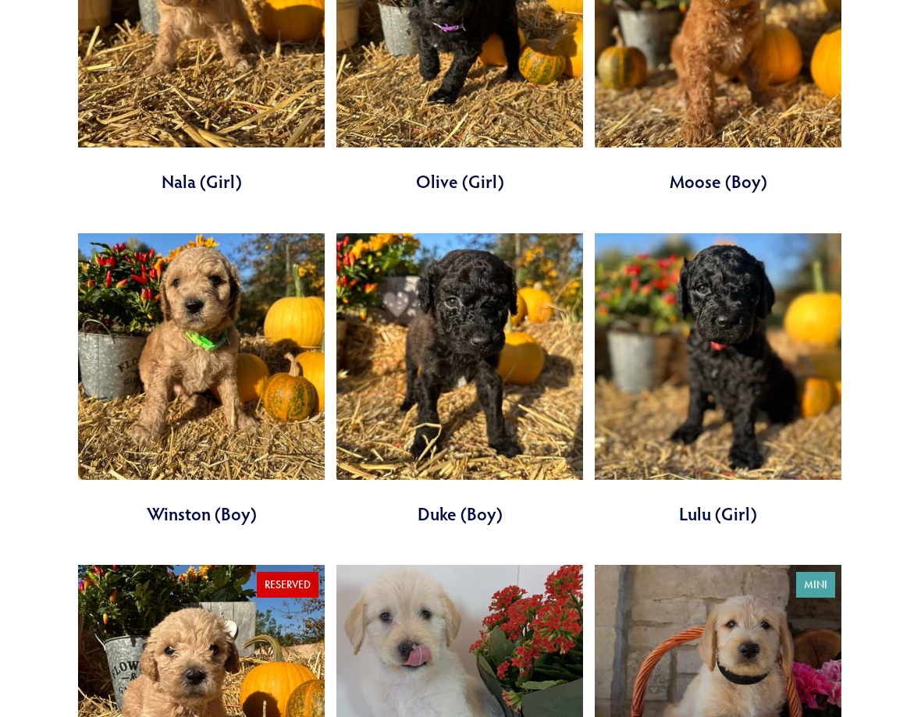
scroll to position [1447, 0]
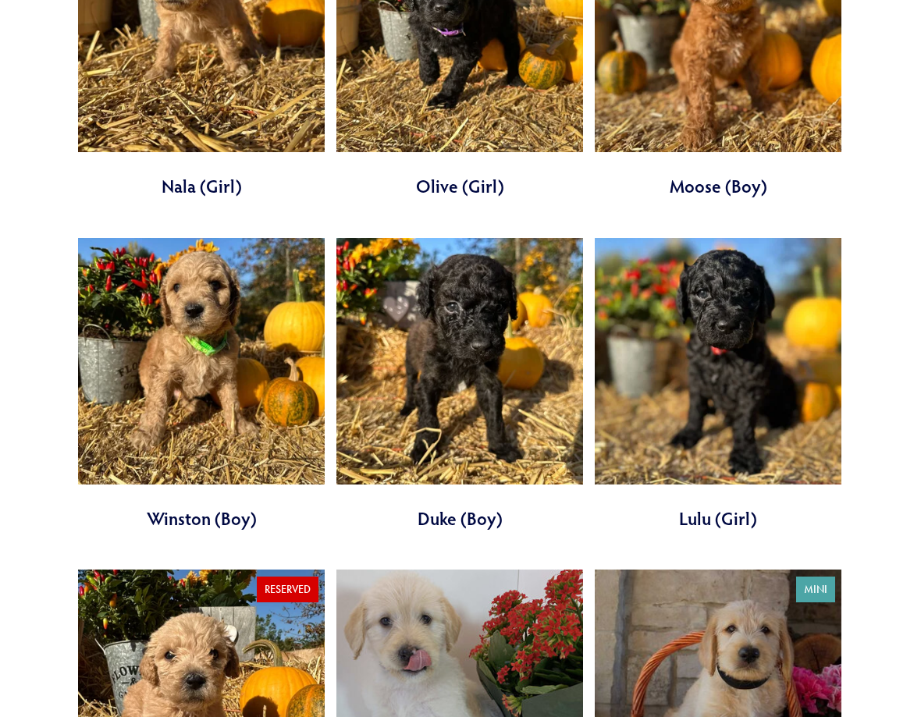
click at [735, 320] on link at bounding box center [718, 384] width 247 height 293
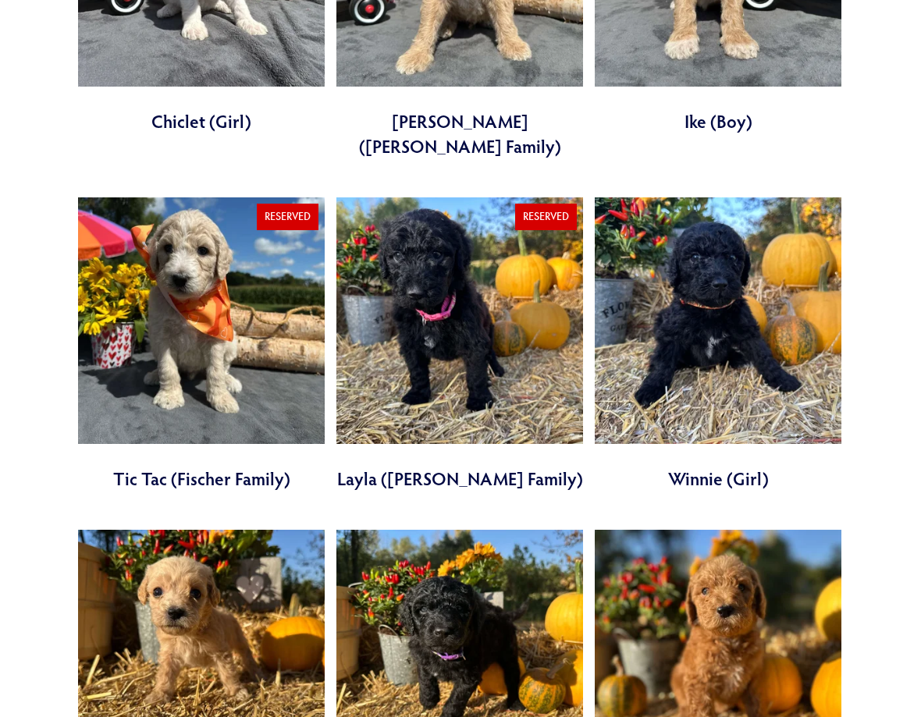
scroll to position [822, 0]
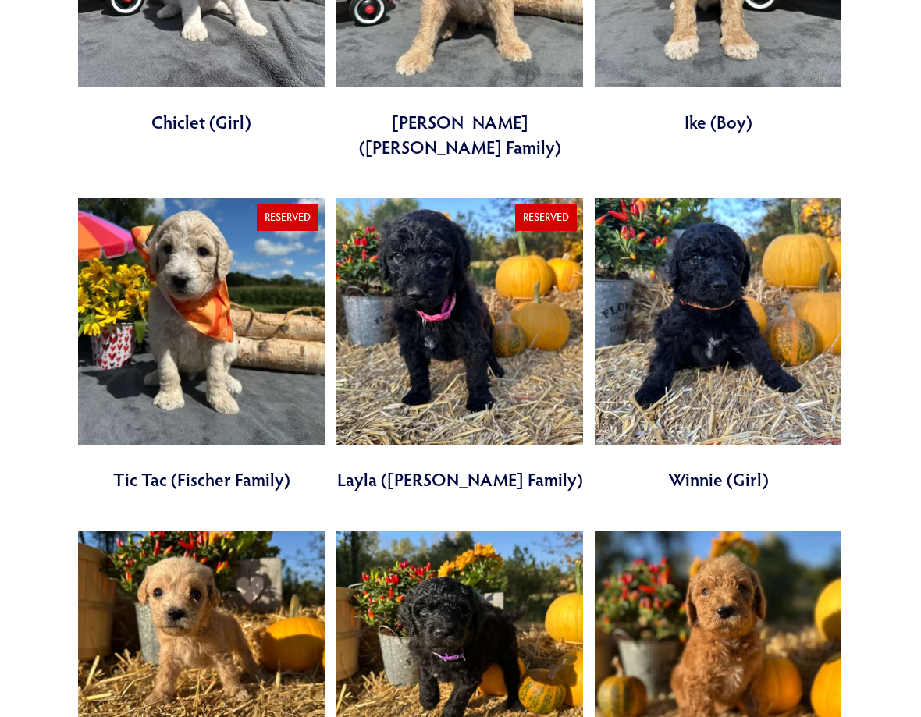
click at [215, 282] on link at bounding box center [201, 344] width 247 height 293
